Goal: Transaction & Acquisition: Purchase product/service

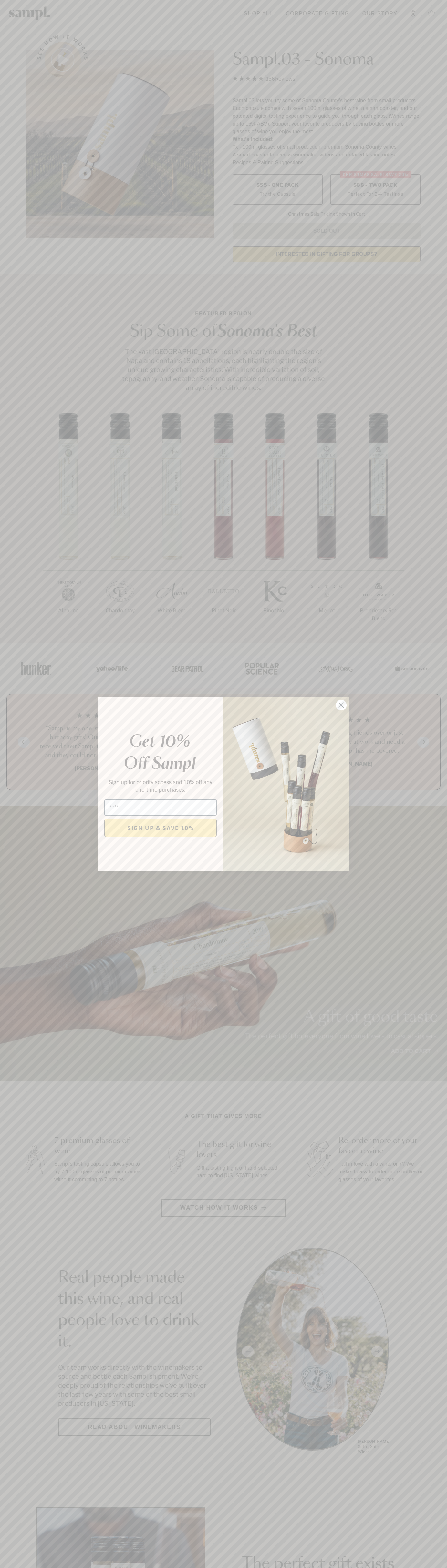
click at [341, 705] on icon "Close dialog" at bounding box center [341, 705] width 5 height 5
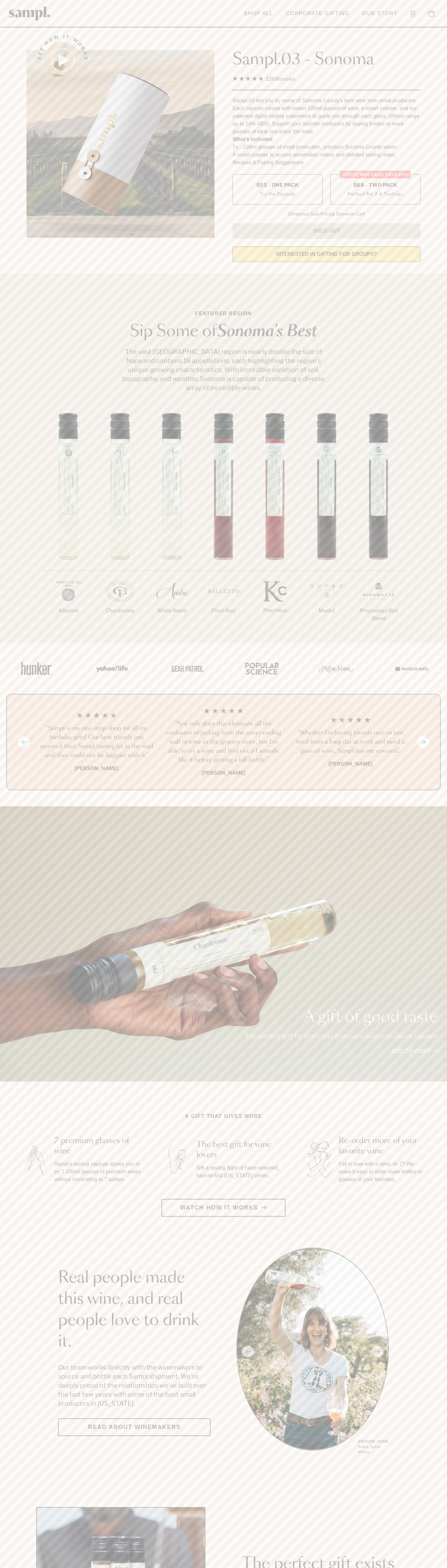
click at [375, 185] on span "$88 - Two Pack" at bounding box center [375, 185] width 44 height 7
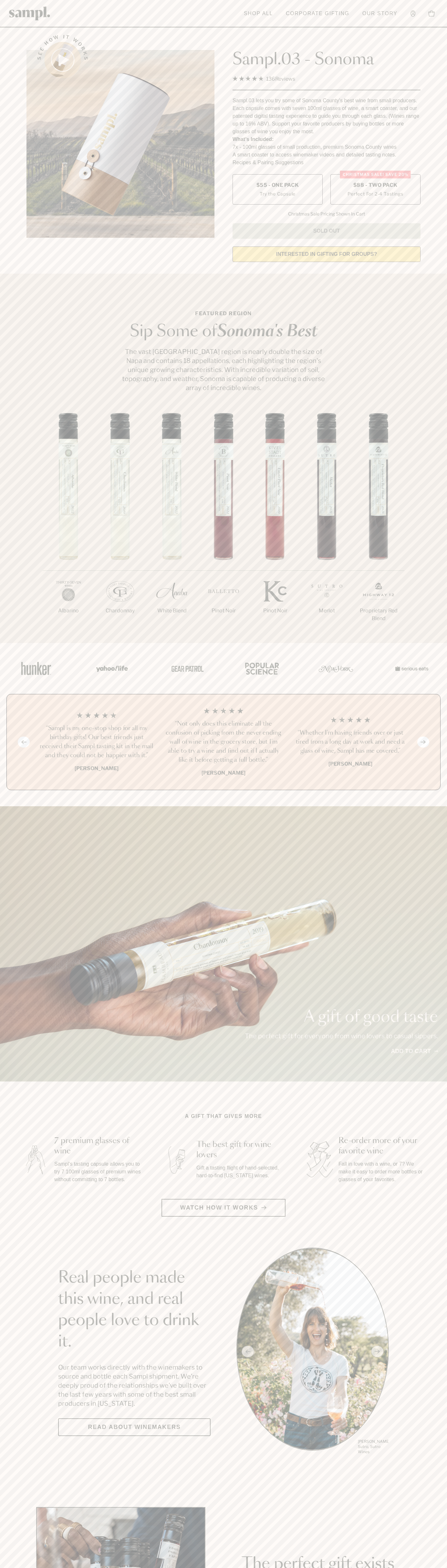
click at [97, 742] on h3 "“Sampl is my one-stop shop for all my birthday gifts! Our best friends just rec…" at bounding box center [97, 742] width 117 height 36
click at [242, 22] on header "Toggle navigation menu Shop All Corporate Gifting Our Story Account Story Shop …" at bounding box center [223, 13] width 447 height 27
click at [440, 1192] on section "A gift that gives more 7 premium glasses of wine Sampl's tasting capsule allows…" at bounding box center [223, 1165] width 447 height 105
click at [181, 1568] on html "Skip to main content Toggle navigation menu Shop All Corporate Gifting Our Stor…" at bounding box center [223, 1513] width 447 height 3026
click at [23, 1568] on html "Skip to main content Toggle navigation menu Shop All Corporate Gifting Our Stor…" at bounding box center [223, 1513] width 447 height 3026
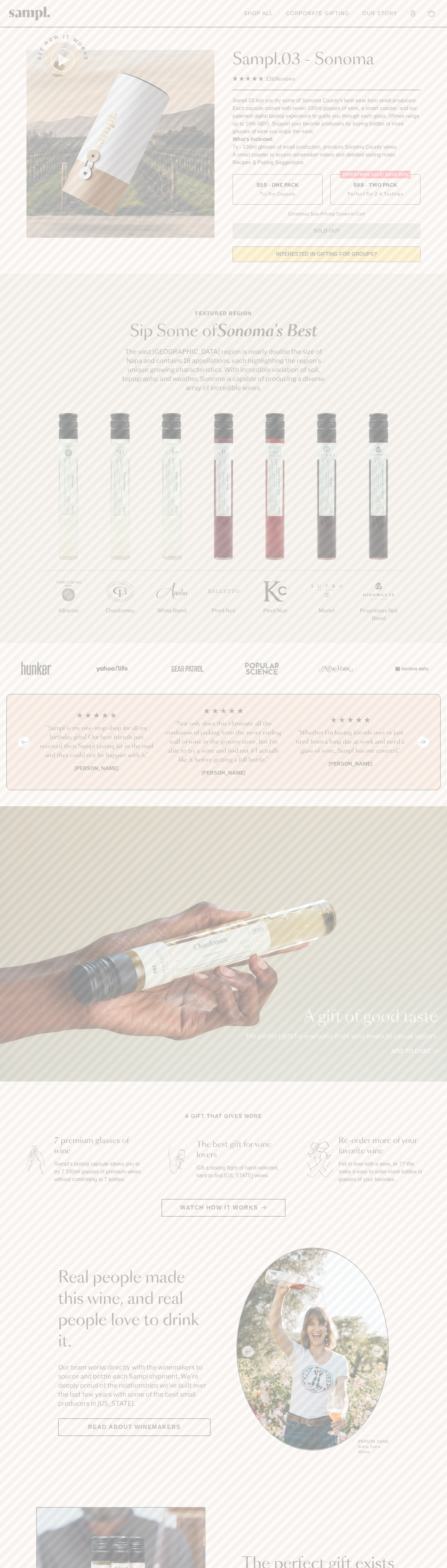
click at [375, 190] on label "Christmas SALE! Save 20% $88 - Two Pack Perfect For 2-4 Tastings" at bounding box center [375, 189] width 90 height 30
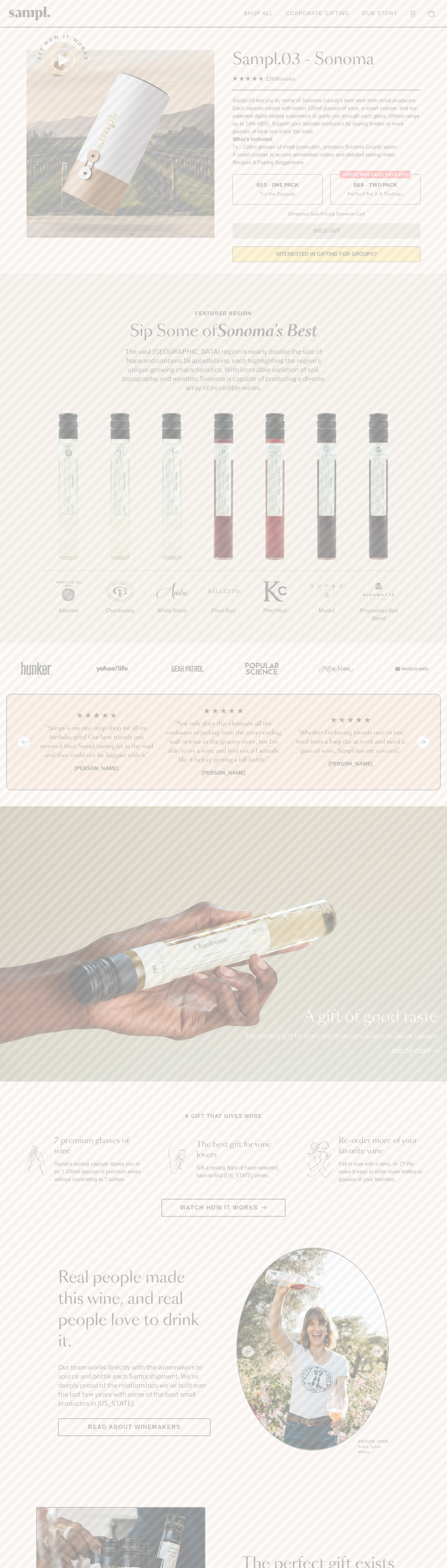
click at [97, 742] on h3 "“Sampl is my one-stop shop for all my birthday gifts! Our best friends just rec…" at bounding box center [97, 742] width 117 height 36
